Goal: Information Seeking & Learning: Learn about a topic

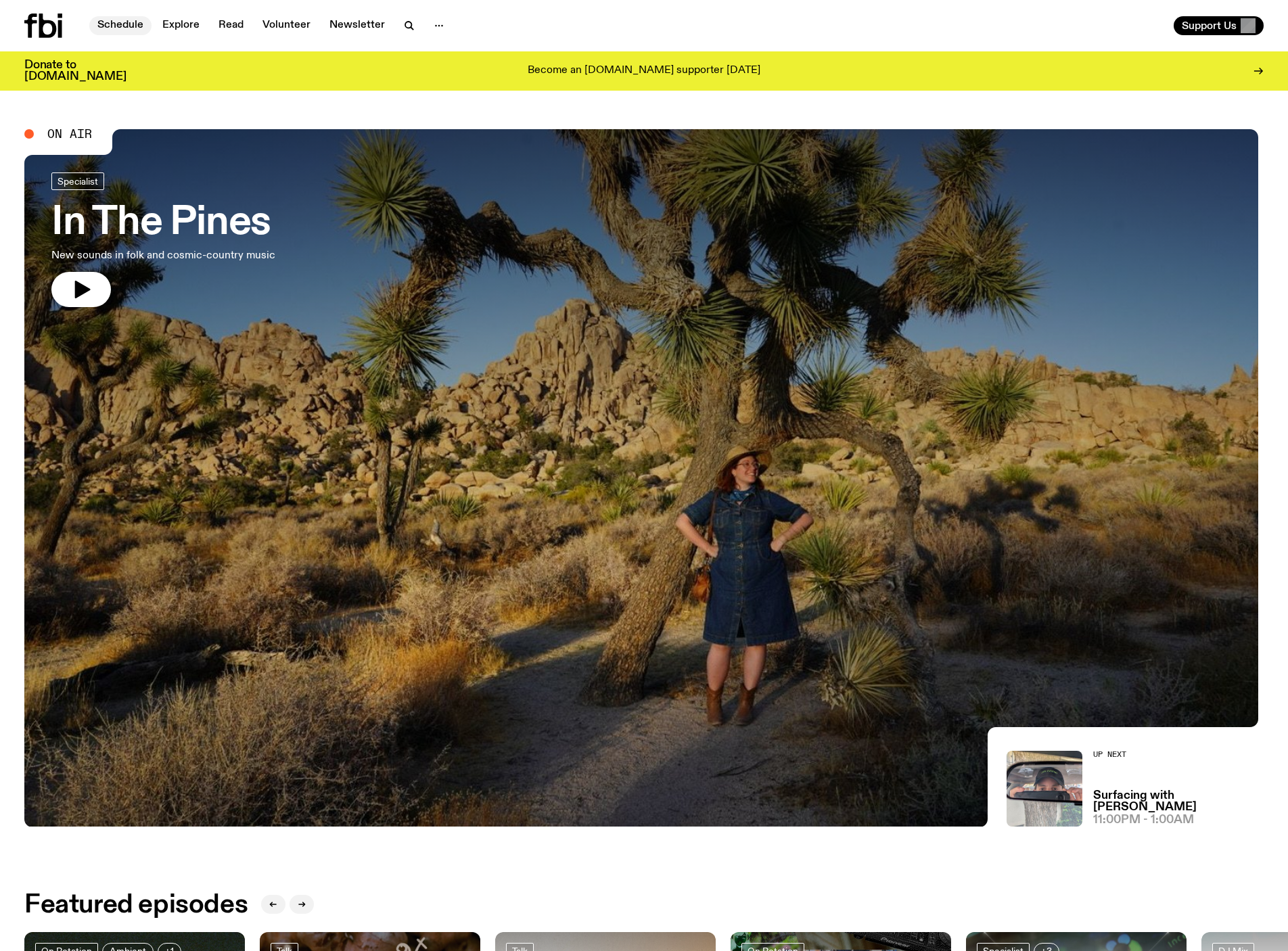
click at [120, 16] on link "Schedule" at bounding box center [120, 26] width 62 height 19
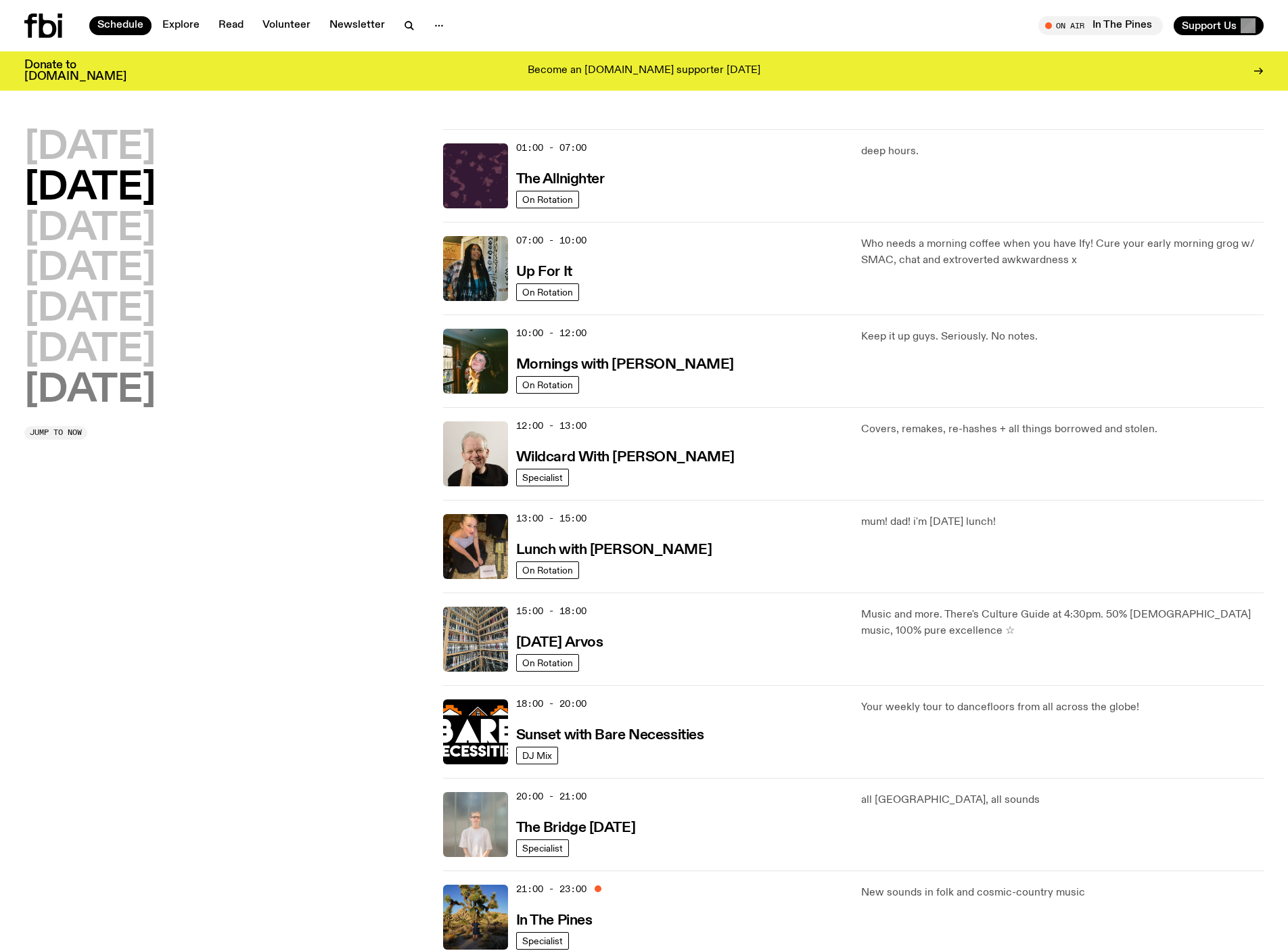
click at [135, 388] on h2 "[DATE]" at bounding box center [90, 390] width 131 height 38
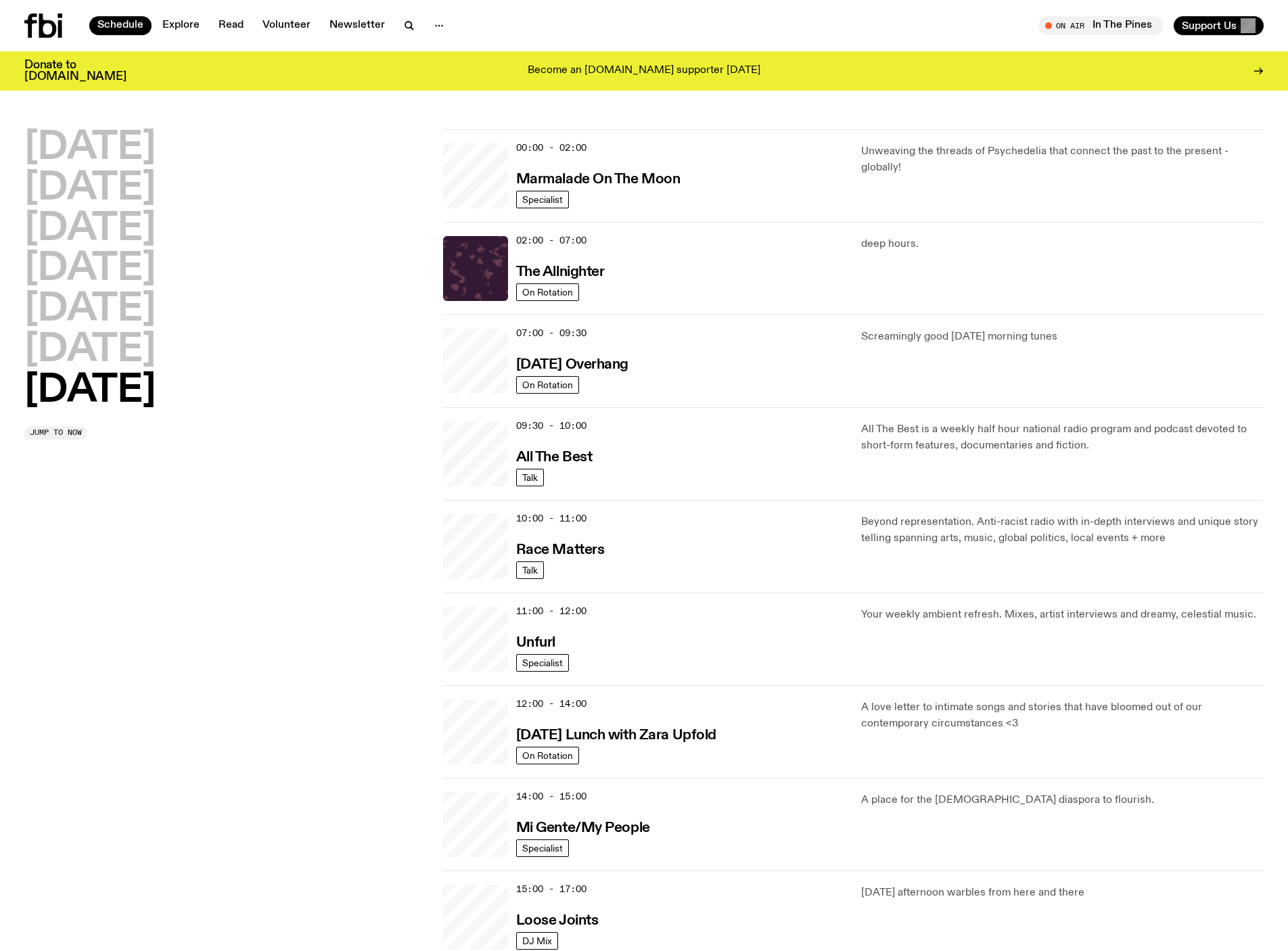
scroll to position [42, 0]
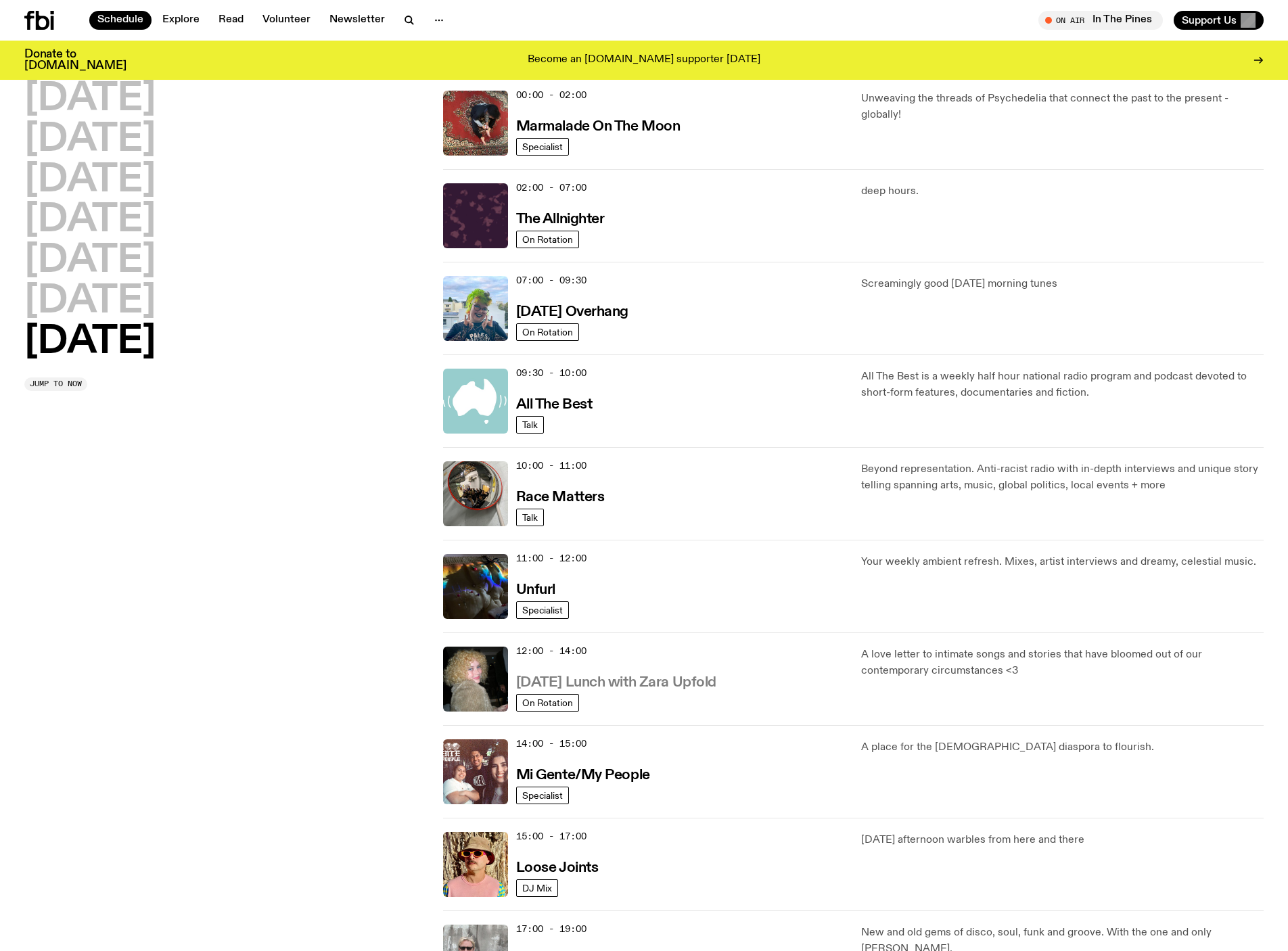
click at [713, 690] on h3 "[DATE] Lunch with Zara Upfold" at bounding box center [617, 682] width 200 height 14
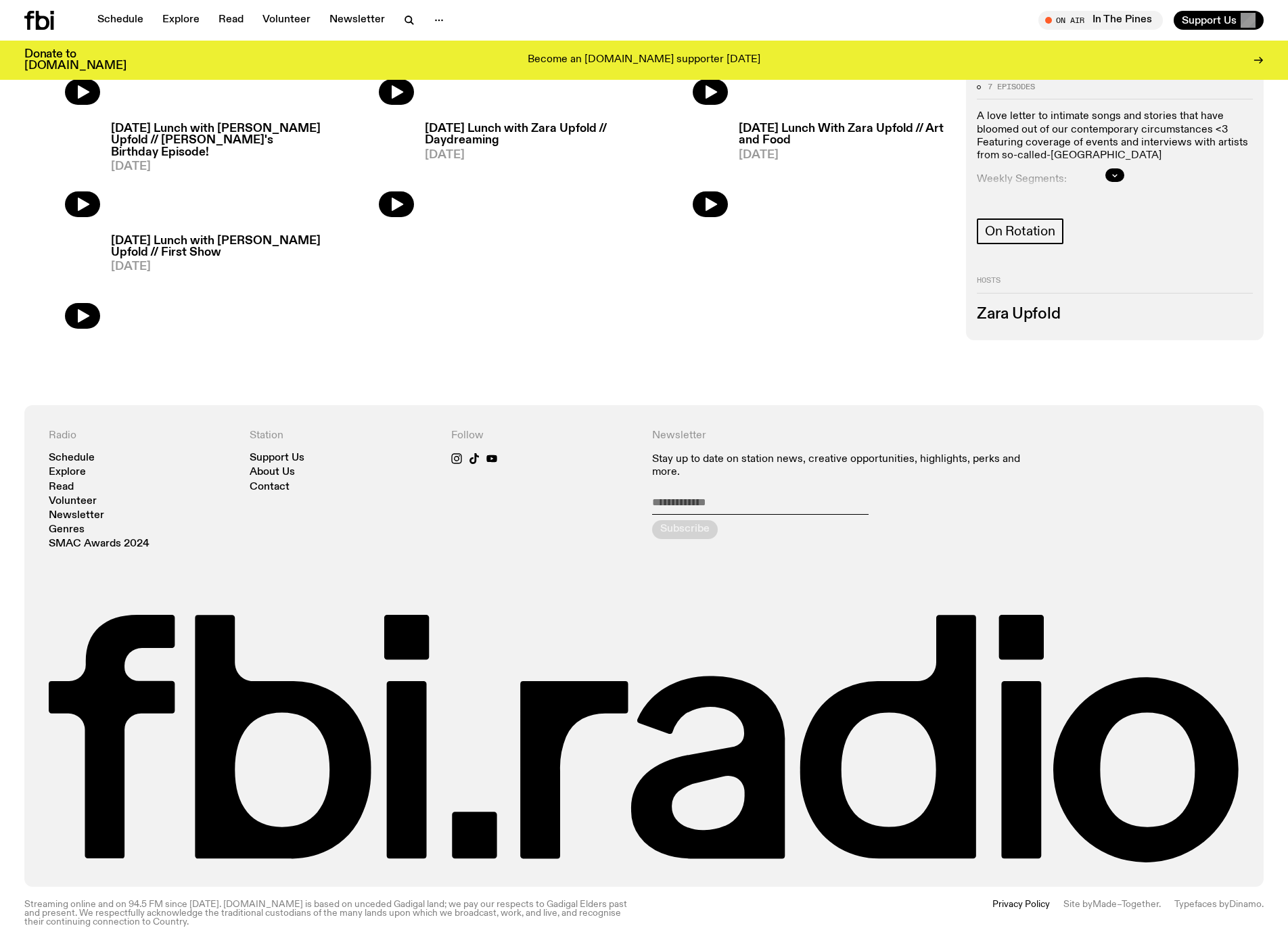
scroll to position [645, 0]
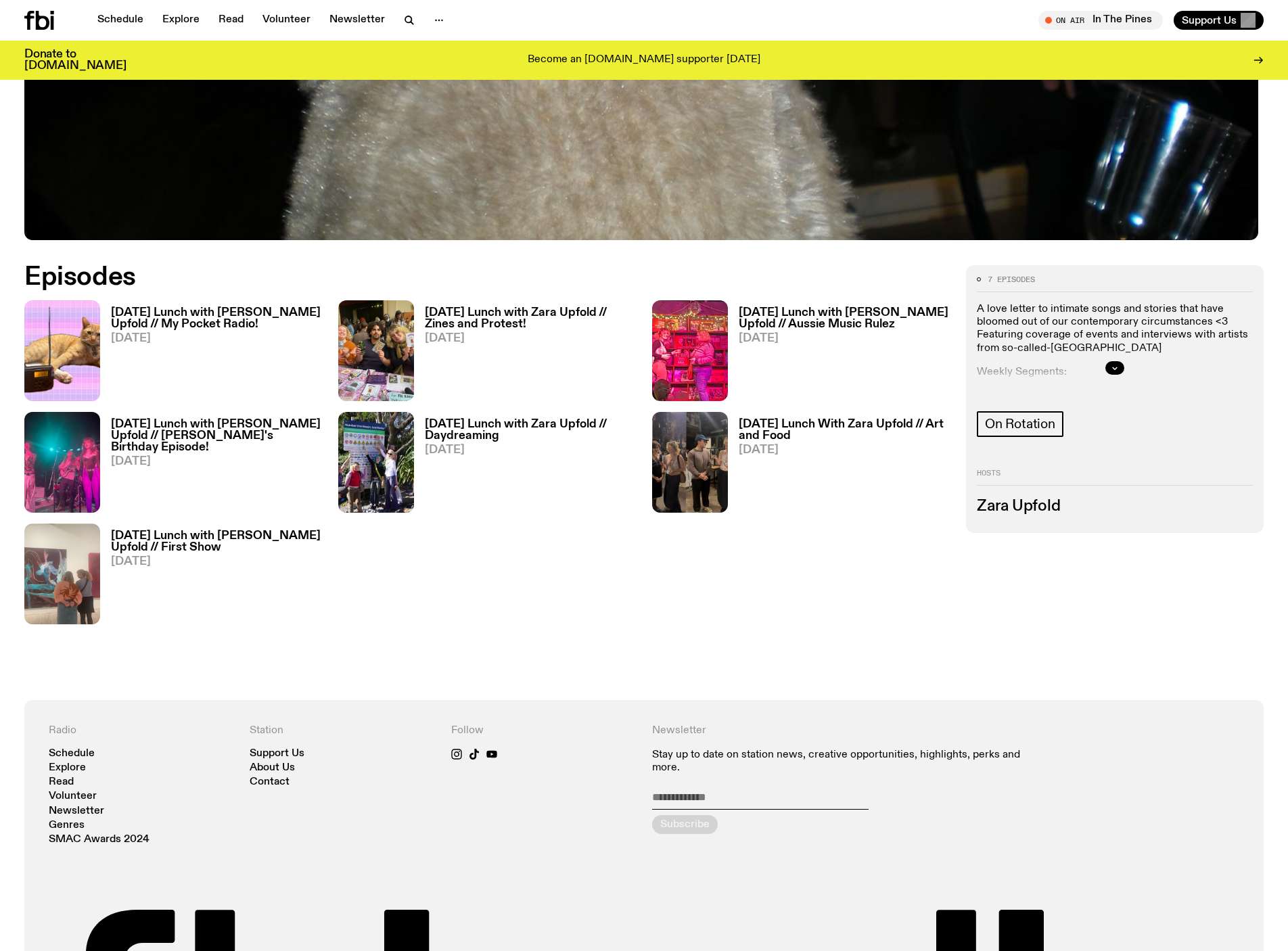
scroll to position [657, 0]
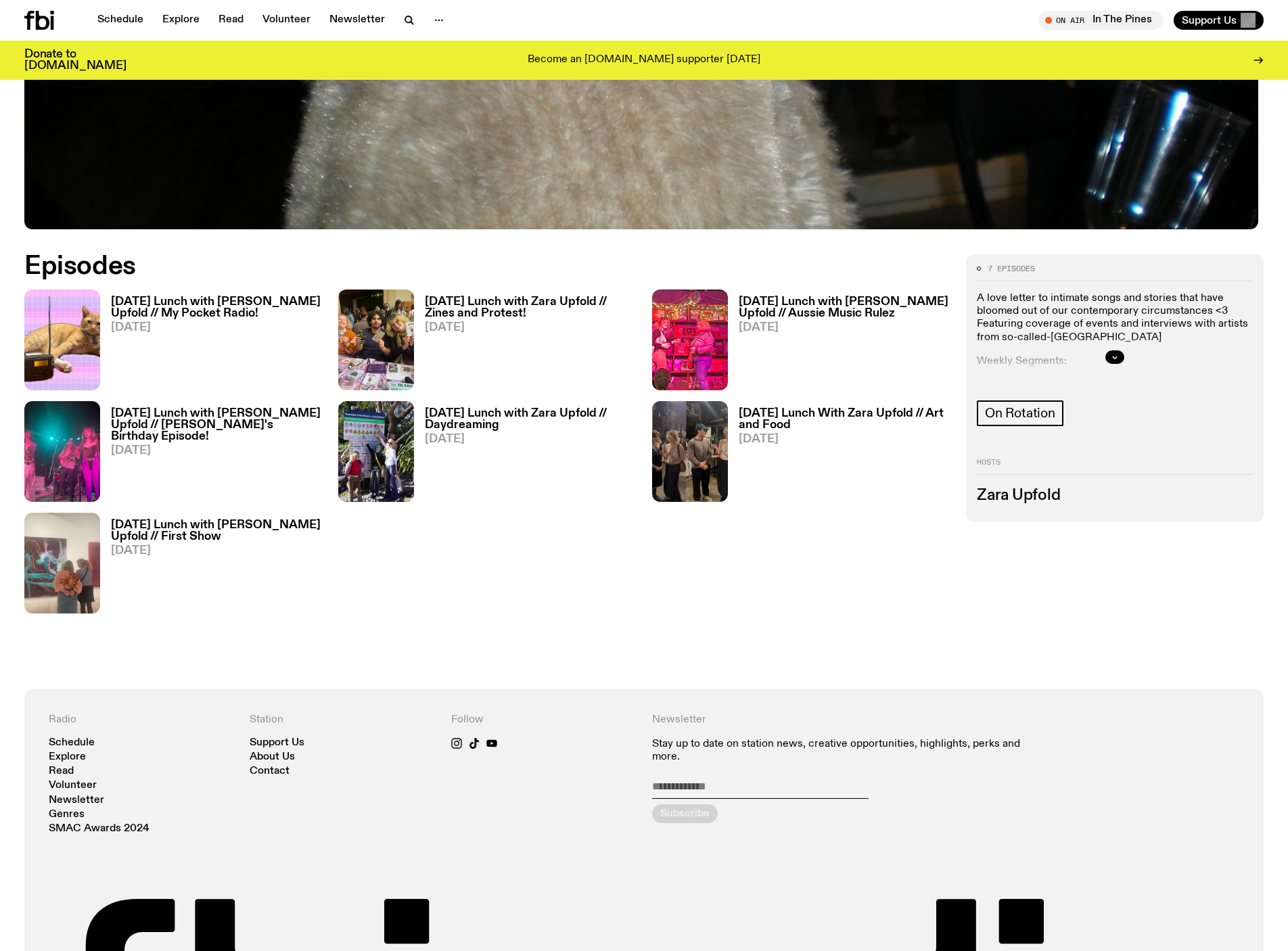
click at [1098, 363] on div at bounding box center [1114, 357] width 276 height 43
click at [1111, 361] on icon "button" at bounding box center [1114, 357] width 8 height 8
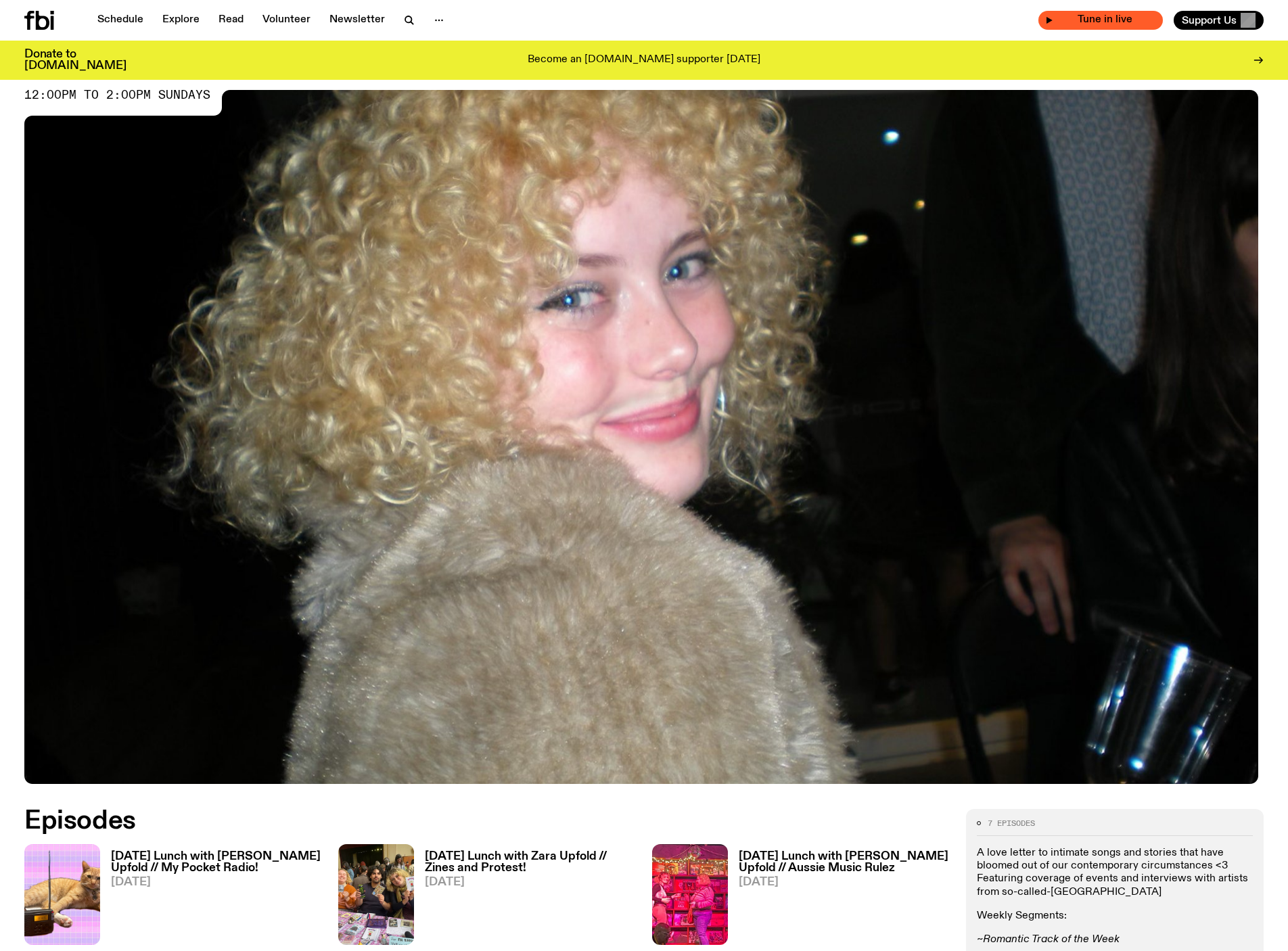
scroll to position [102, 0]
